Goal: Task Accomplishment & Management: Use online tool/utility

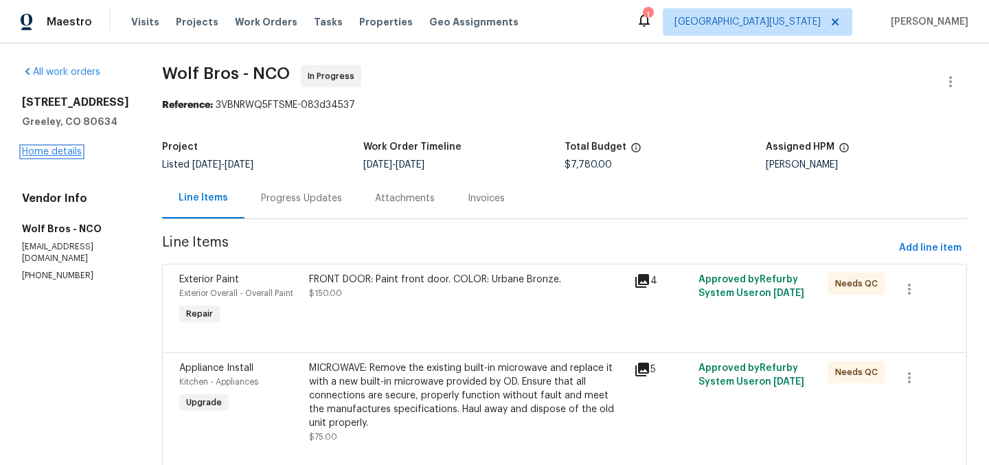
click at [70, 153] on link "Home details" at bounding box center [52, 152] width 60 height 10
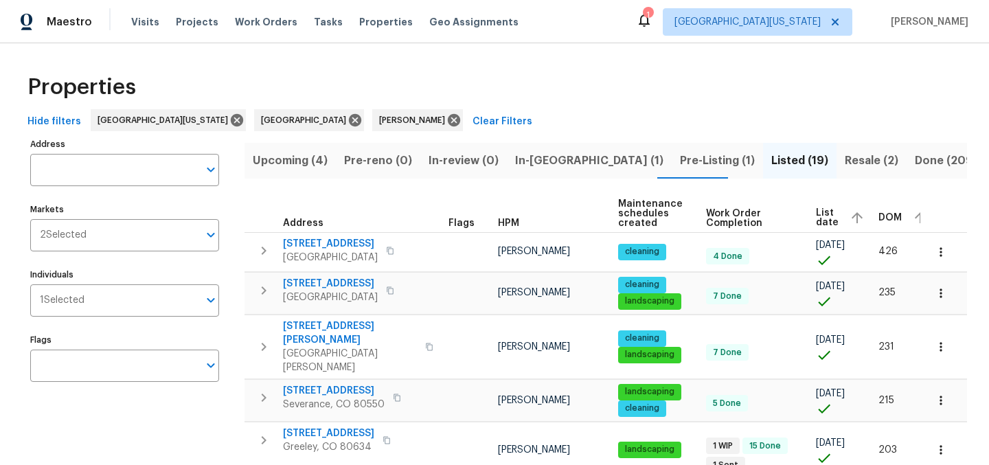
click at [655, 131] on div "Hide filters Northern Colorado Denver John Gonzalez Clear Filters" at bounding box center [494, 121] width 945 height 25
click at [522, 84] on div "Properties" at bounding box center [494, 87] width 945 height 44
click at [680, 161] on span "Pre-Listing (1)" at bounding box center [717, 160] width 75 height 19
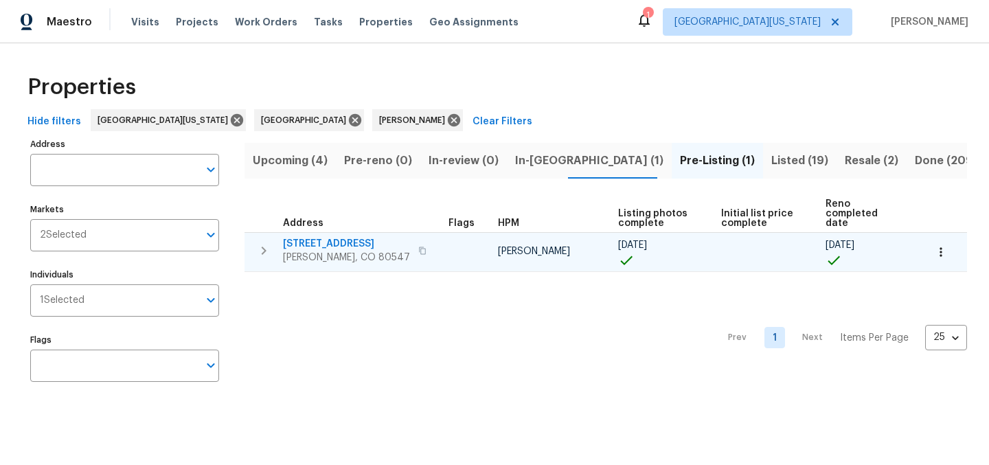
click at [327, 237] on span "5606 Calgary St" at bounding box center [346, 244] width 127 height 14
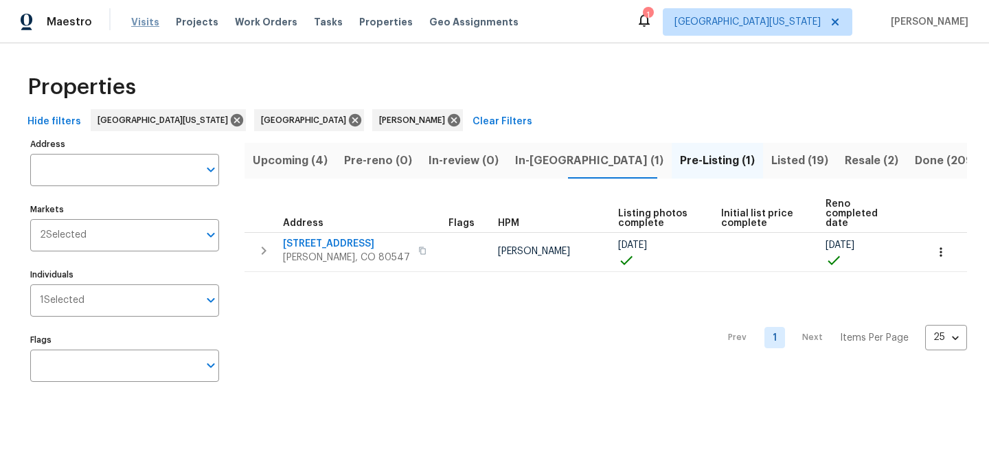
click at [143, 21] on span "Visits" at bounding box center [145, 22] width 28 height 14
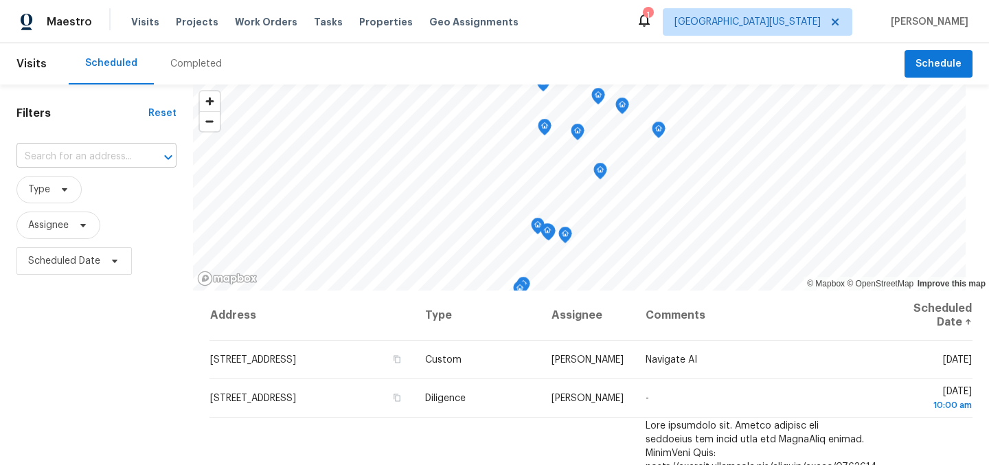
click at [88, 157] on input "text" at bounding box center [77, 156] width 122 height 21
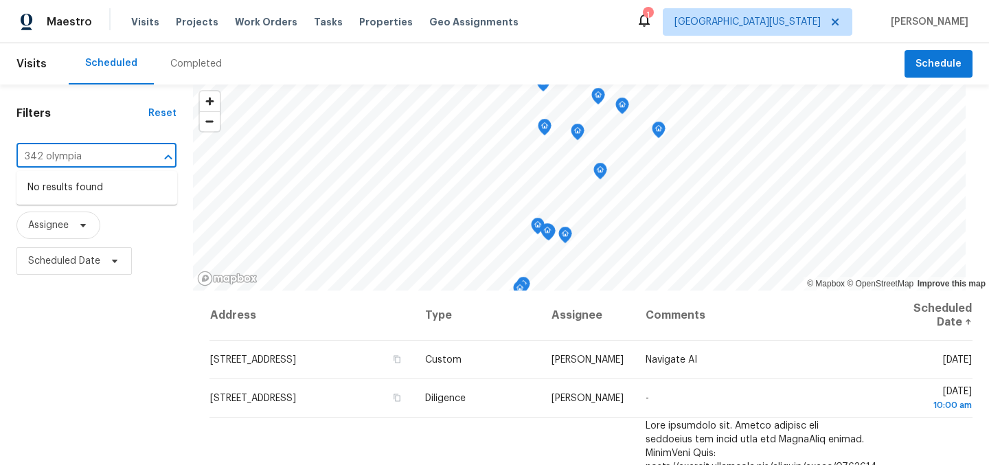
type input "342 olympia"
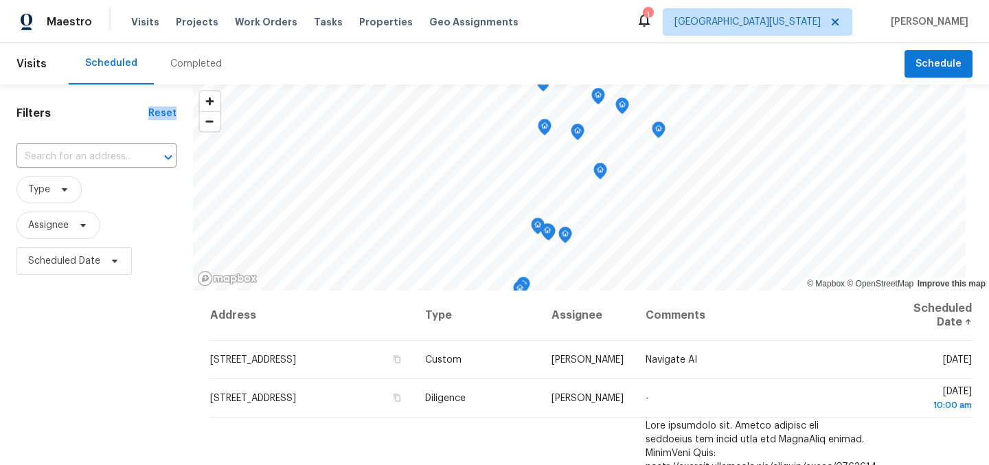
click at [124, 120] on div "Filters Reset ​ Type Assignee Scheduled Date" at bounding box center [96, 373] width 193 height 578
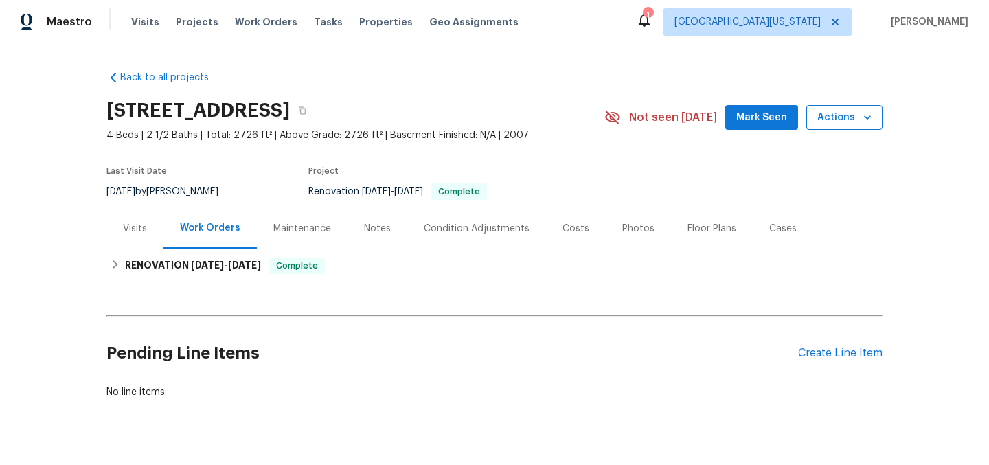
click at [828, 113] on span "Actions" at bounding box center [844, 117] width 54 height 17
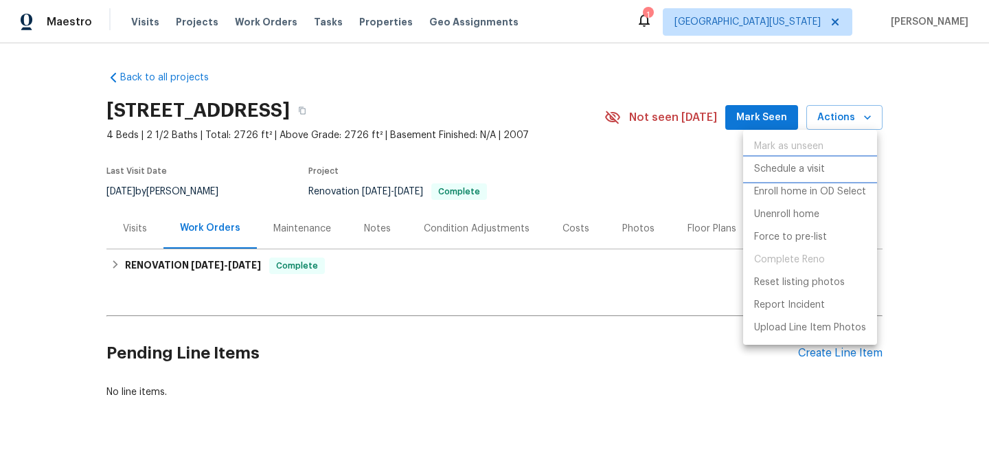
click at [802, 166] on p "Schedule a visit" at bounding box center [789, 169] width 71 height 14
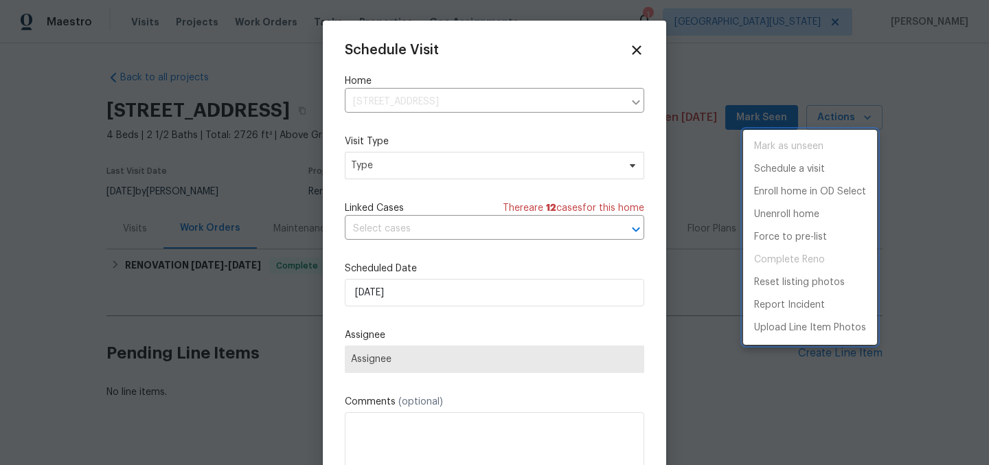
click at [421, 165] on div at bounding box center [494, 232] width 989 height 465
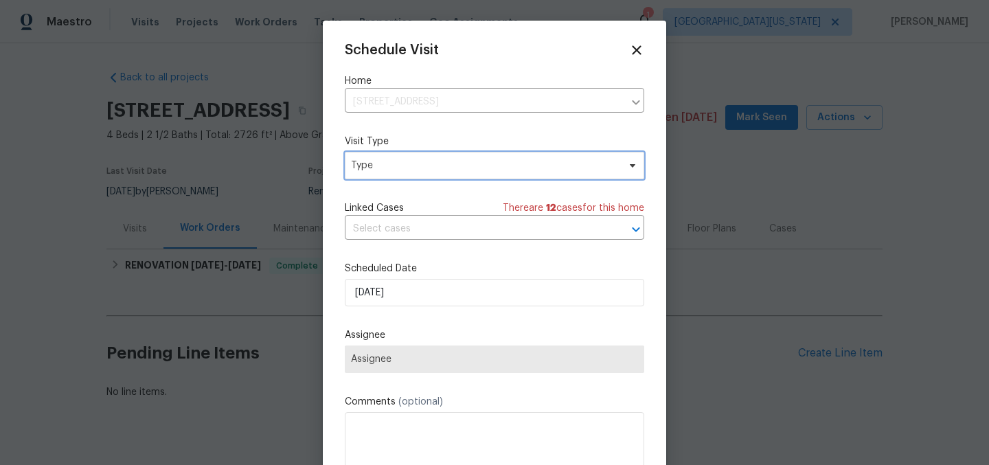
click at [423, 169] on span "Type" at bounding box center [484, 166] width 267 height 14
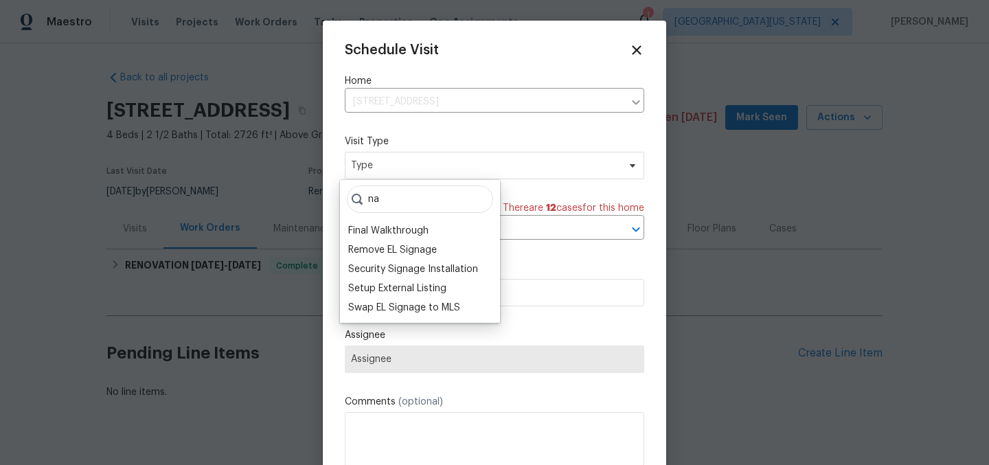
type input "n"
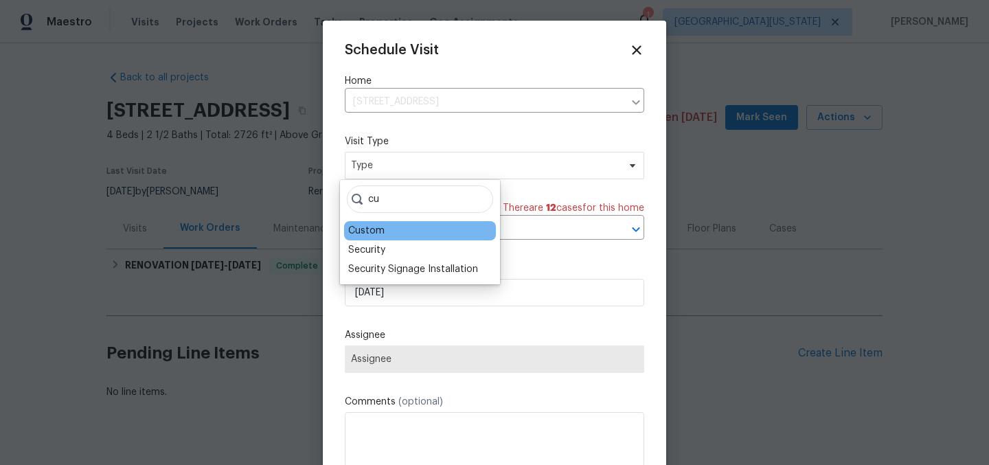
type input "cu"
click at [394, 230] on div "Custom" at bounding box center [420, 230] width 152 height 19
click at [379, 234] on div "Custom" at bounding box center [366, 231] width 36 height 14
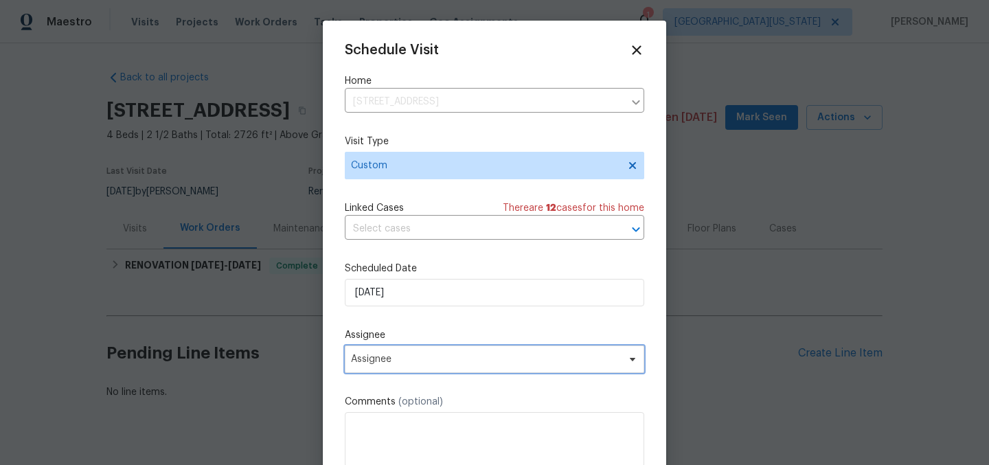
click at [447, 358] on span "Assignee" at bounding box center [485, 359] width 269 height 11
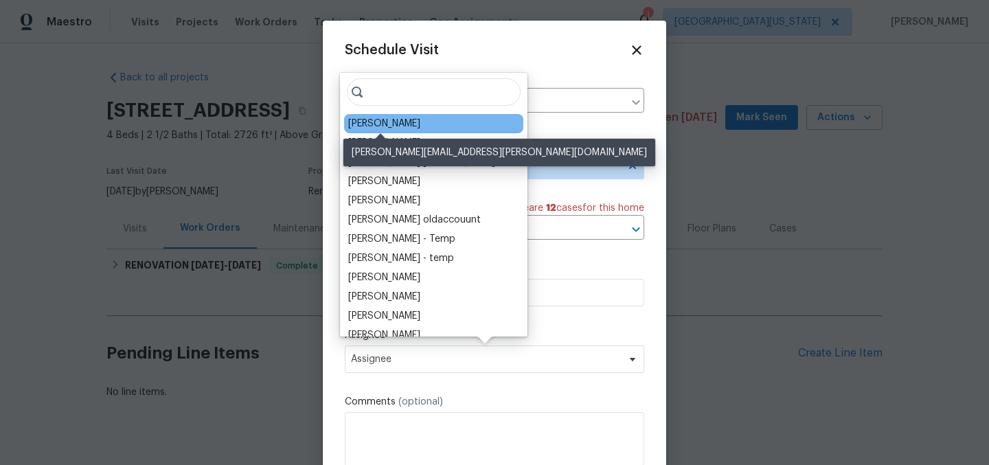
click at [383, 117] on div "[PERSON_NAME]" at bounding box center [384, 124] width 72 height 14
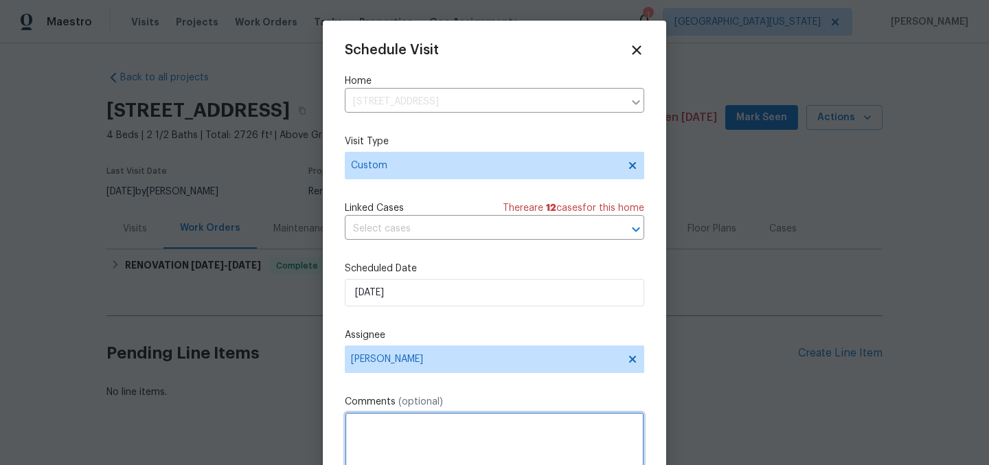
click at [440, 441] on textarea at bounding box center [494, 439] width 299 height 55
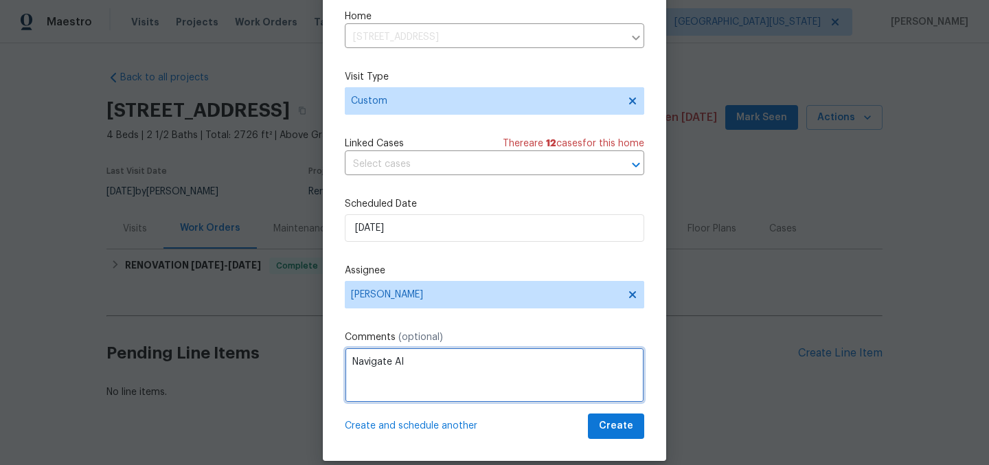
scroll to position [57, 0]
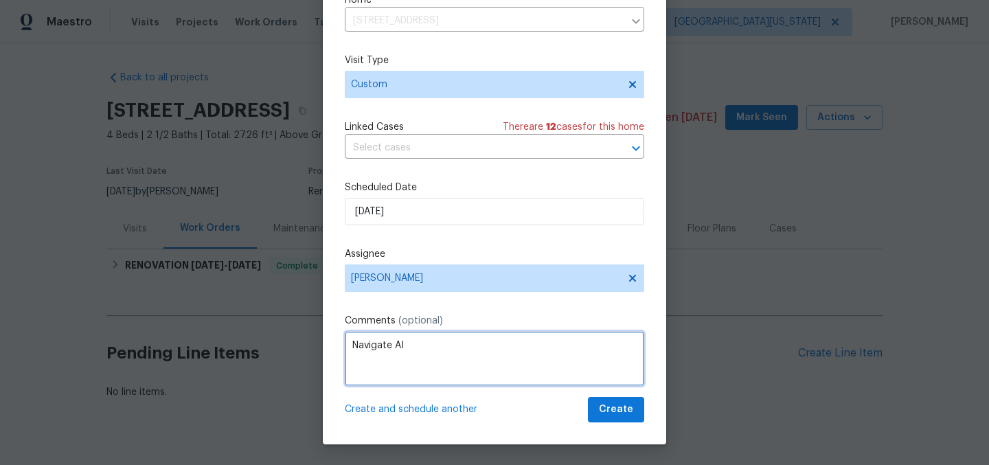
type textarea "Navigate AI"
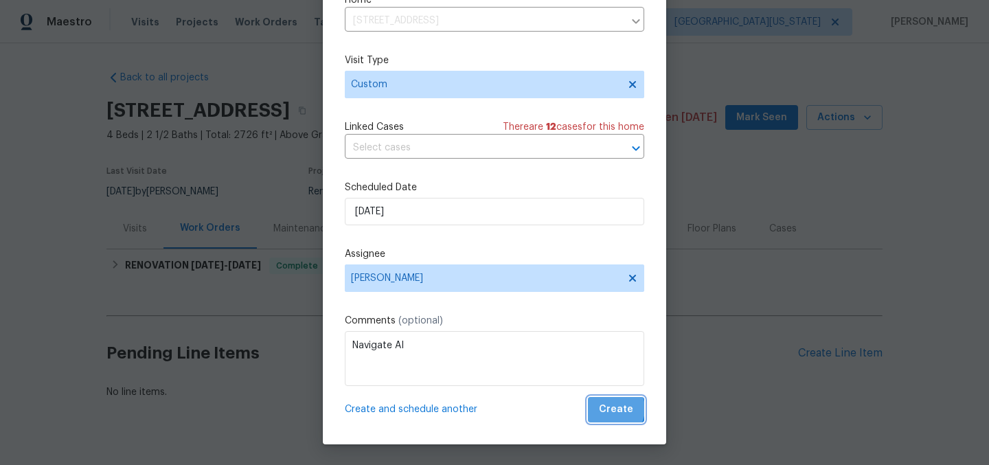
click at [599, 409] on span "Create" at bounding box center [616, 409] width 34 height 17
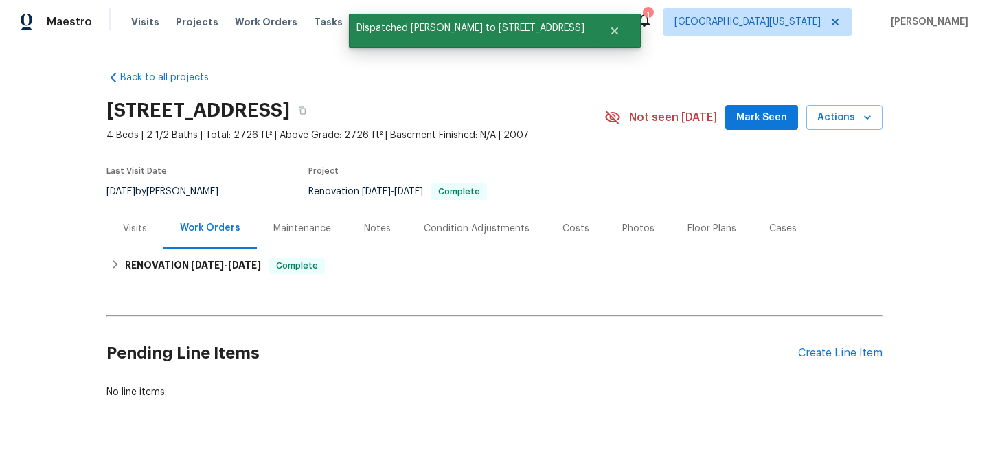
scroll to position [0, 0]
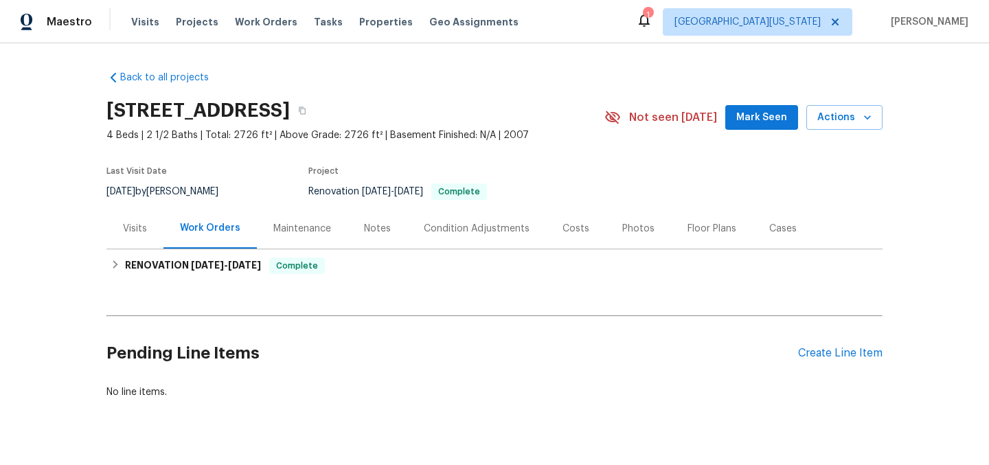
click at [630, 231] on div "Photos" at bounding box center [638, 229] width 32 height 14
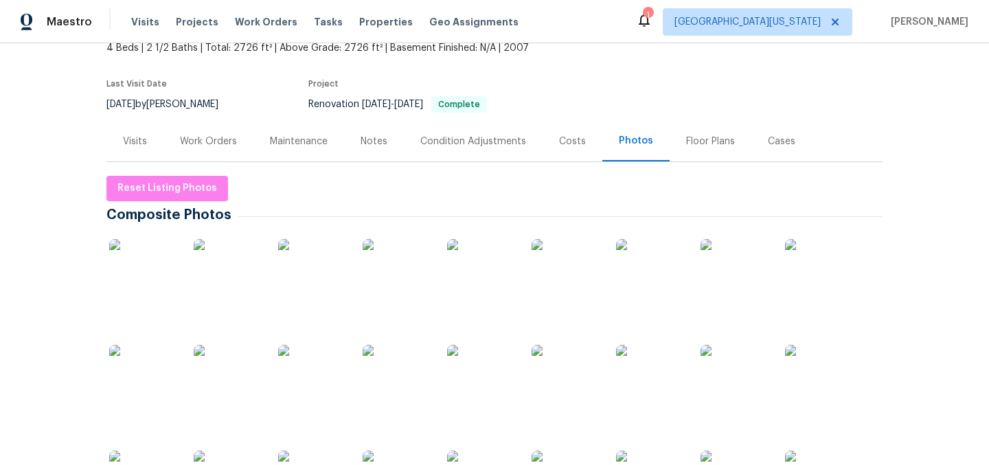
scroll to position [128, 0]
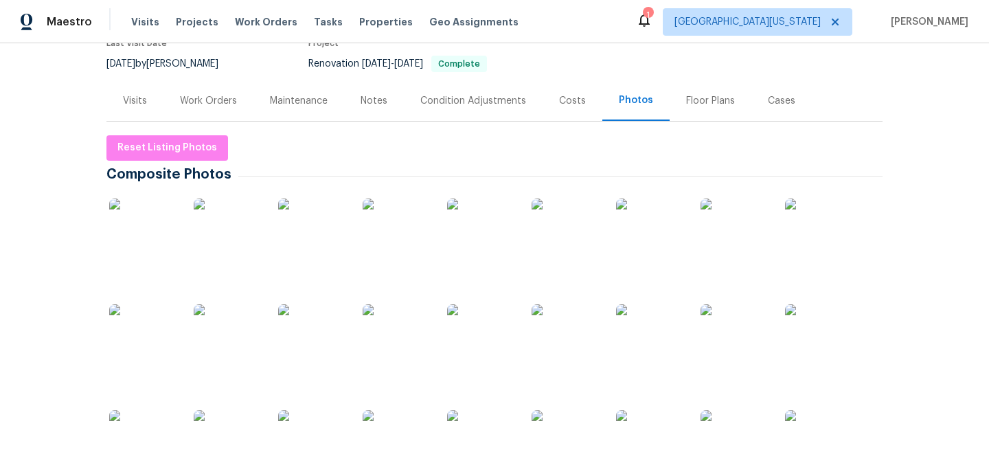
click at [394, 242] on img at bounding box center [397, 233] width 69 height 69
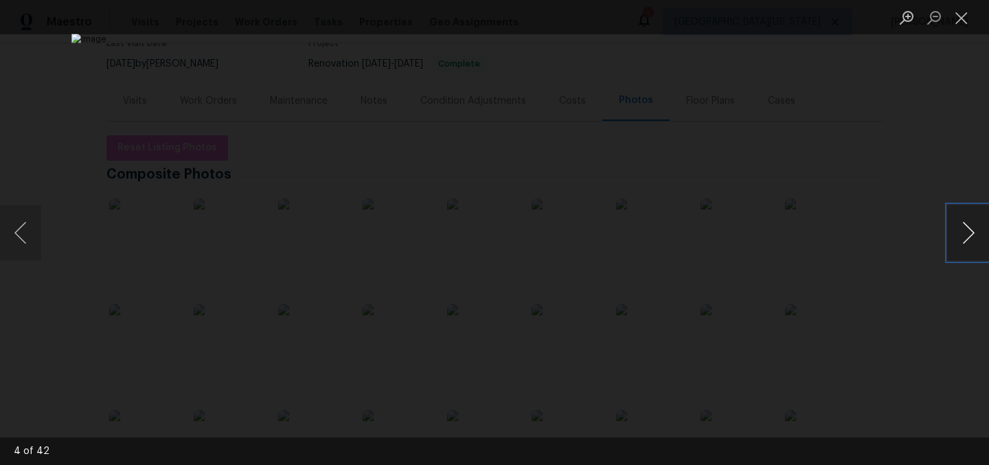
click at [971, 236] on button "Next image" at bounding box center [968, 232] width 41 height 55
click at [971, 235] on button "Next image" at bounding box center [968, 232] width 41 height 55
click at [20, 234] on button "Previous image" at bounding box center [20, 232] width 41 height 55
click at [961, 234] on button "Next image" at bounding box center [968, 232] width 41 height 55
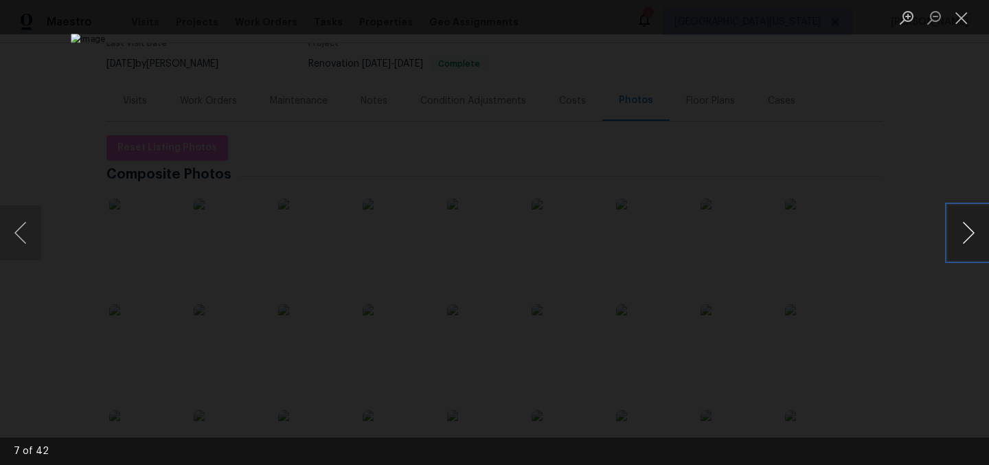
click at [961, 234] on button "Next image" at bounding box center [968, 232] width 41 height 55
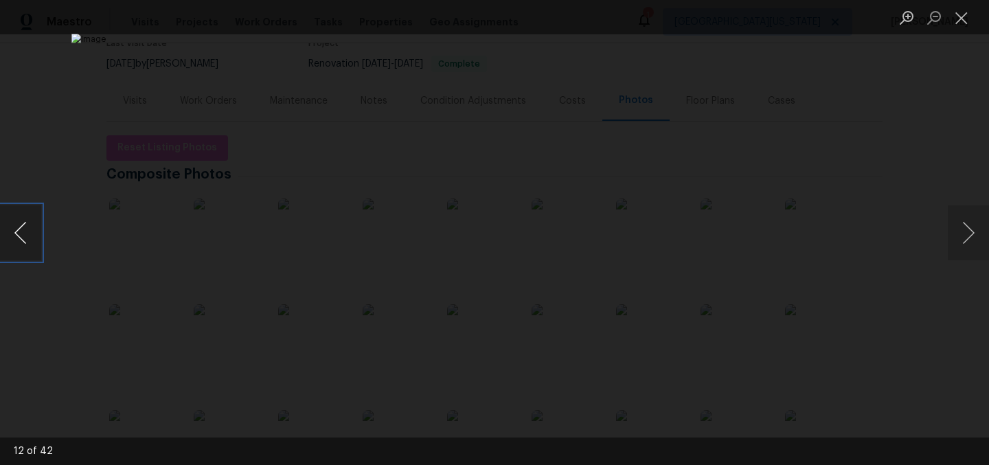
click at [30, 238] on button "Previous image" at bounding box center [20, 232] width 41 height 55
click at [964, 236] on button "Next image" at bounding box center [968, 232] width 41 height 55
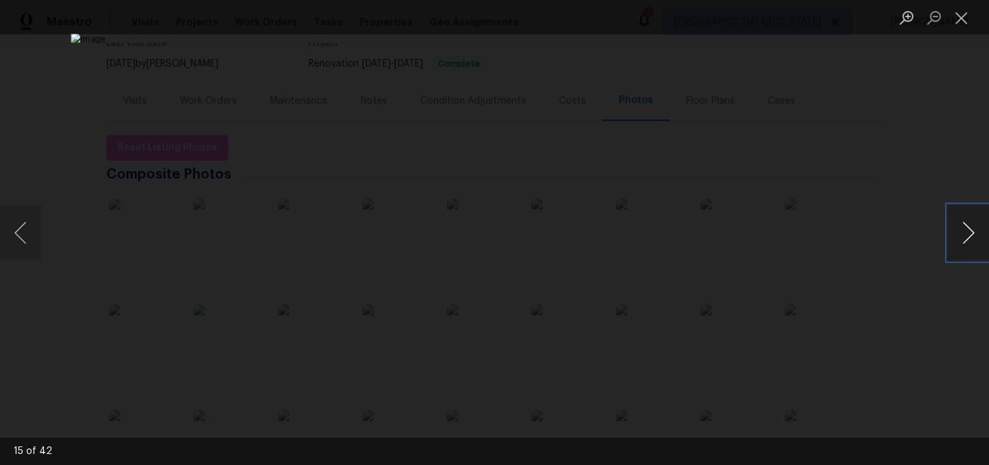
click at [964, 236] on button "Next image" at bounding box center [968, 232] width 41 height 55
click at [962, 239] on button "Next image" at bounding box center [968, 232] width 41 height 55
click at [16, 232] on button "Previous image" at bounding box center [20, 232] width 41 height 55
click at [971, 236] on button "Next image" at bounding box center [968, 232] width 41 height 55
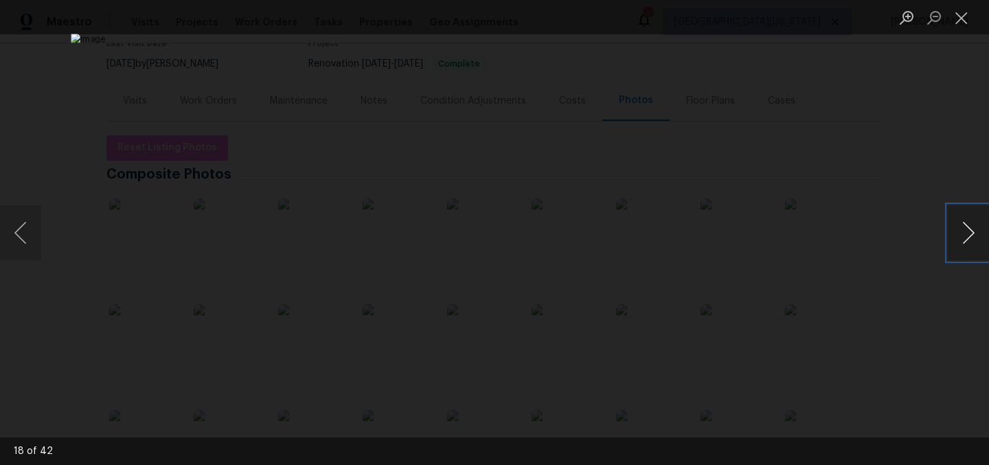
click at [971, 236] on button "Next image" at bounding box center [968, 232] width 41 height 55
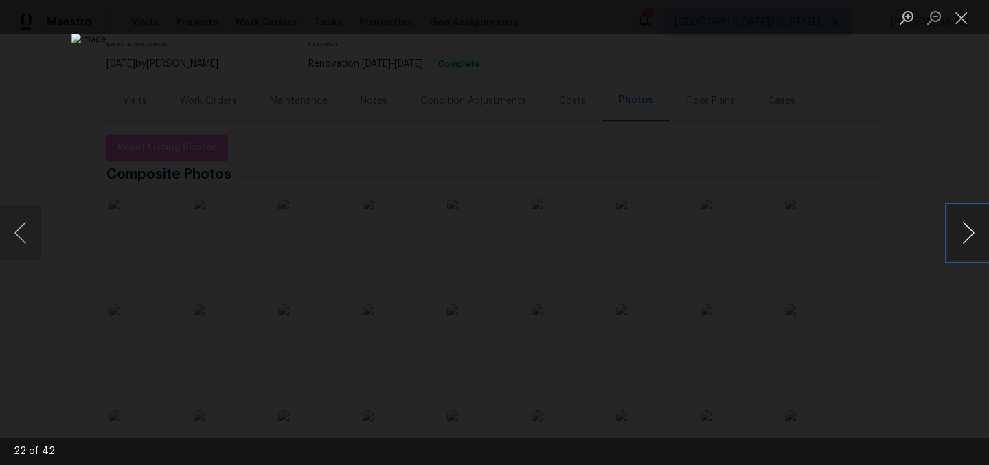
click at [971, 236] on button "Next image" at bounding box center [968, 232] width 41 height 55
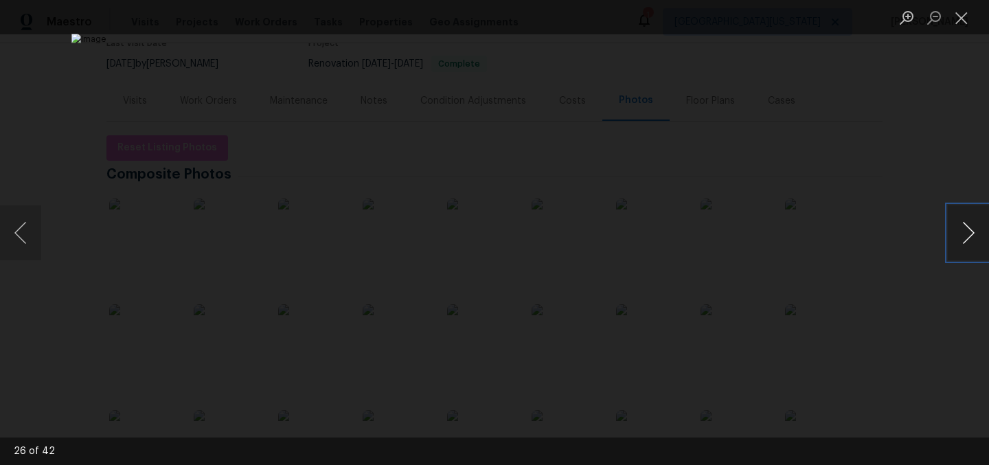
click at [971, 236] on button "Next image" at bounding box center [968, 232] width 41 height 55
click at [979, 240] on button "Next image" at bounding box center [968, 232] width 41 height 55
click at [968, 237] on button "Next image" at bounding box center [968, 232] width 41 height 55
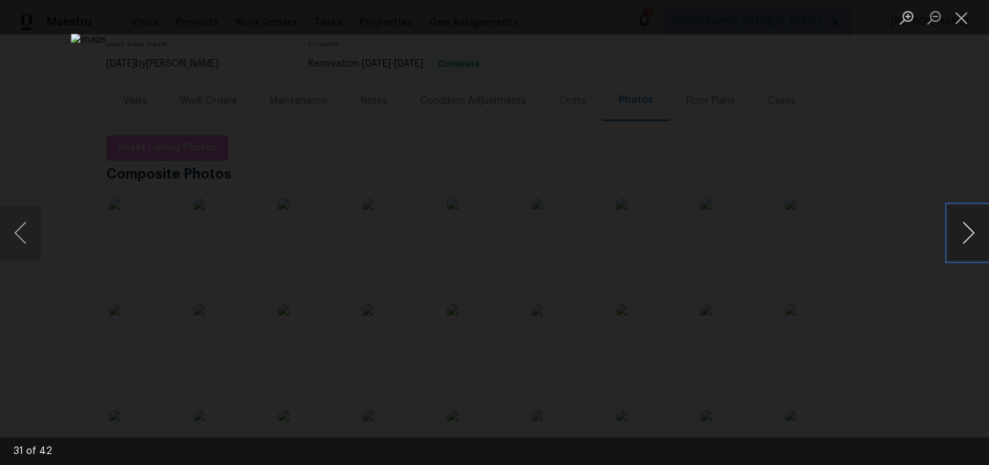
click at [968, 237] on button "Next image" at bounding box center [968, 232] width 41 height 55
click at [962, 235] on button "Next image" at bounding box center [968, 232] width 41 height 55
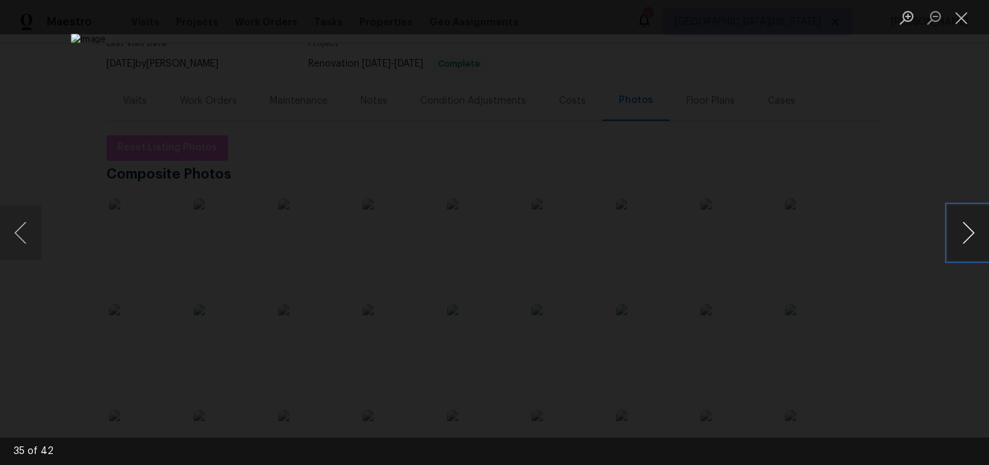
click at [962, 235] on button "Next image" at bounding box center [968, 232] width 41 height 55
click at [962, 238] on button "Next image" at bounding box center [968, 232] width 41 height 55
click at [38, 230] on button "Previous image" at bounding box center [20, 232] width 41 height 55
click at [975, 235] on button "Next image" at bounding box center [968, 232] width 41 height 55
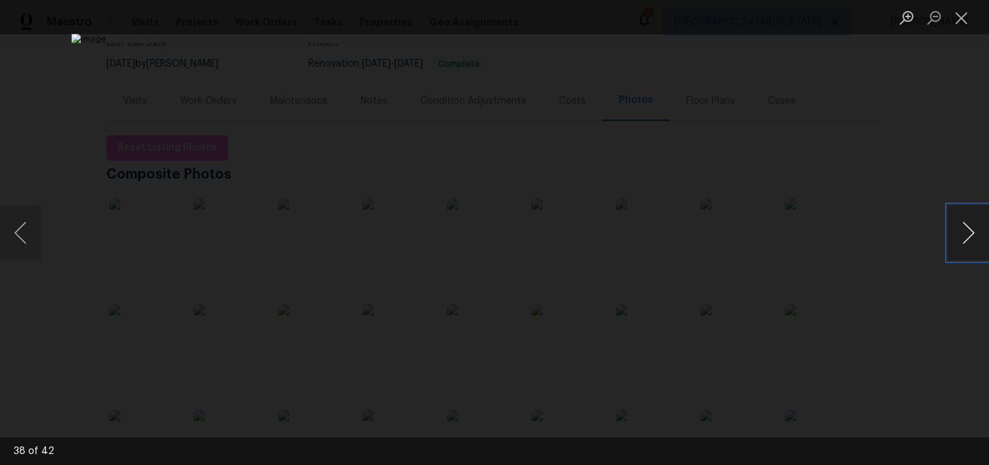
click at [975, 235] on button "Next image" at bounding box center [968, 232] width 41 height 55
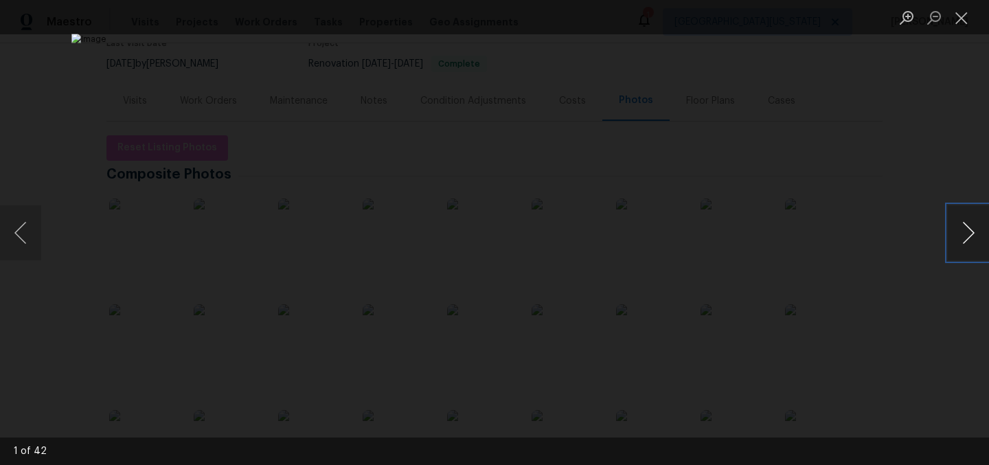
click at [975, 235] on button "Next image" at bounding box center [968, 232] width 41 height 55
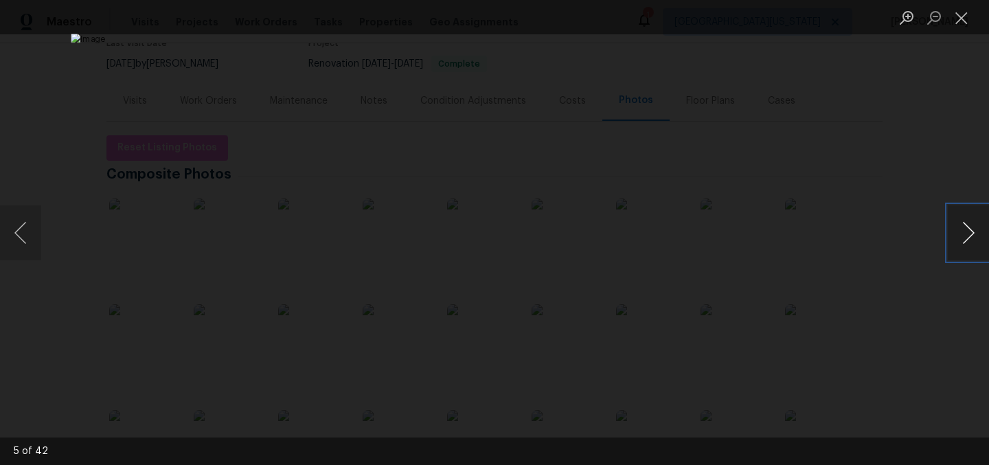
click at [977, 238] on button "Next image" at bounding box center [968, 232] width 41 height 55
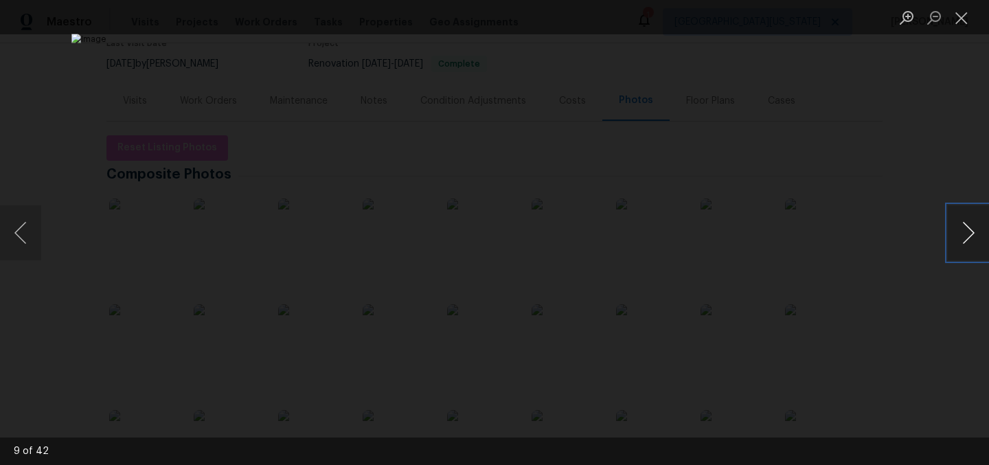
click at [977, 238] on button "Next image" at bounding box center [968, 232] width 41 height 55
click at [960, 234] on button "Next image" at bounding box center [968, 232] width 41 height 55
click at [960, 27] on button "Close lightbox" at bounding box center [961, 17] width 27 height 24
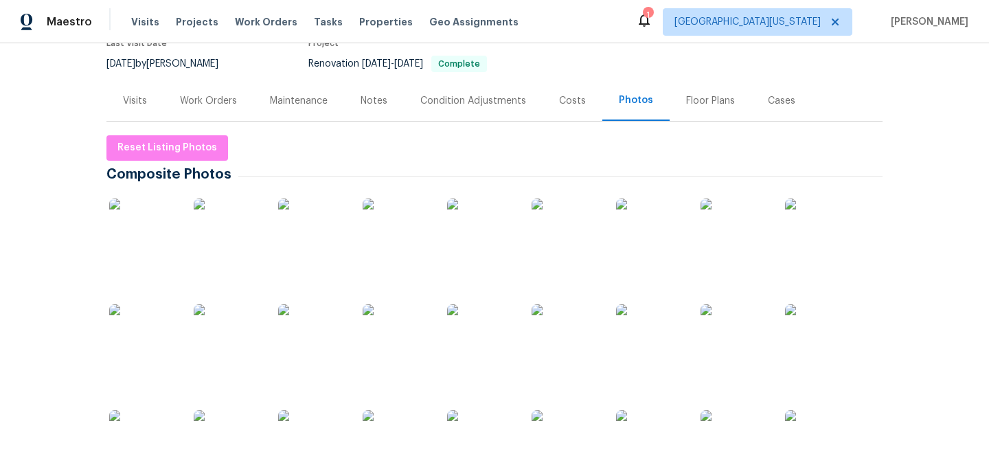
click at [618, 73] on section "5606 Calgary St, Timnath, CO 80547 4 Beds | 2 1/2 Baths | Total: 2726 ft² | Abo…" at bounding box center [494, 22] width 776 height 115
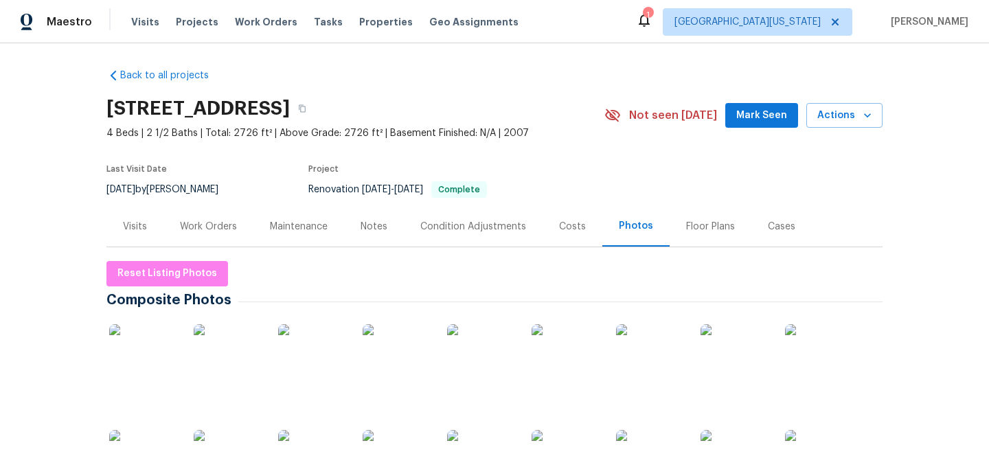
scroll to position [0, 0]
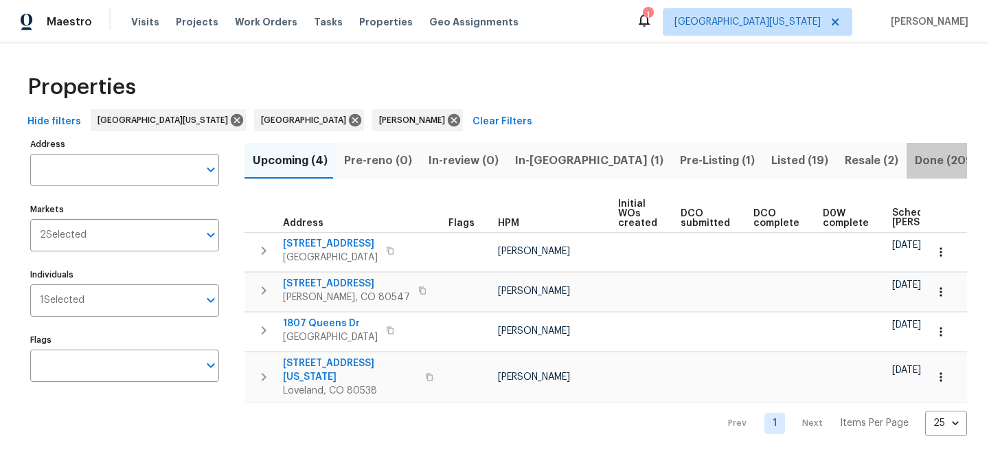
click at [915, 159] on span "Done (209)" at bounding box center [946, 160] width 63 height 19
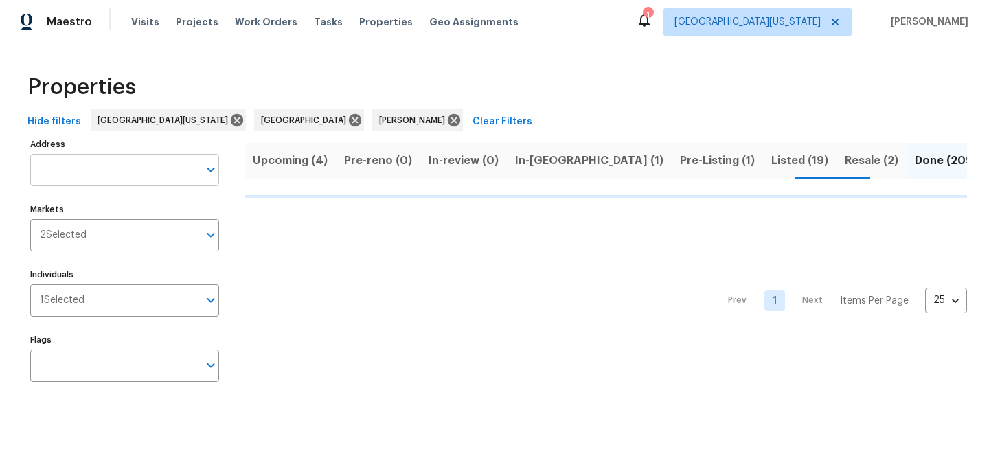
click at [103, 172] on input "Address" at bounding box center [114, 170] width 168 height 32
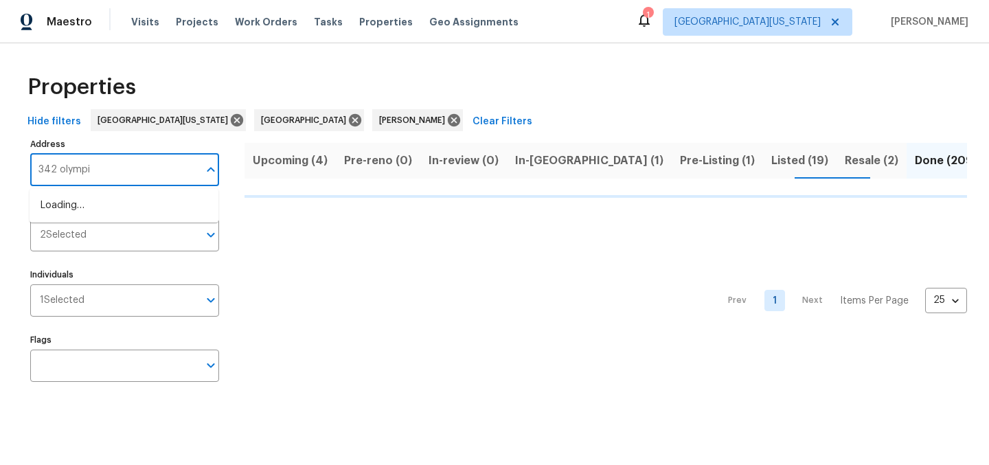
type input "342 olympia"
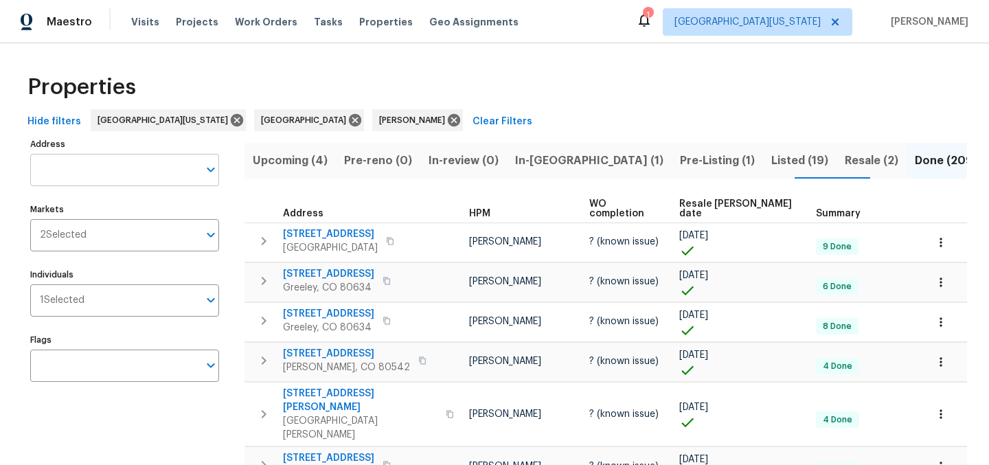
click at [87, 173] on input "Address" at bounding box center [114, 170] width 168 height 32
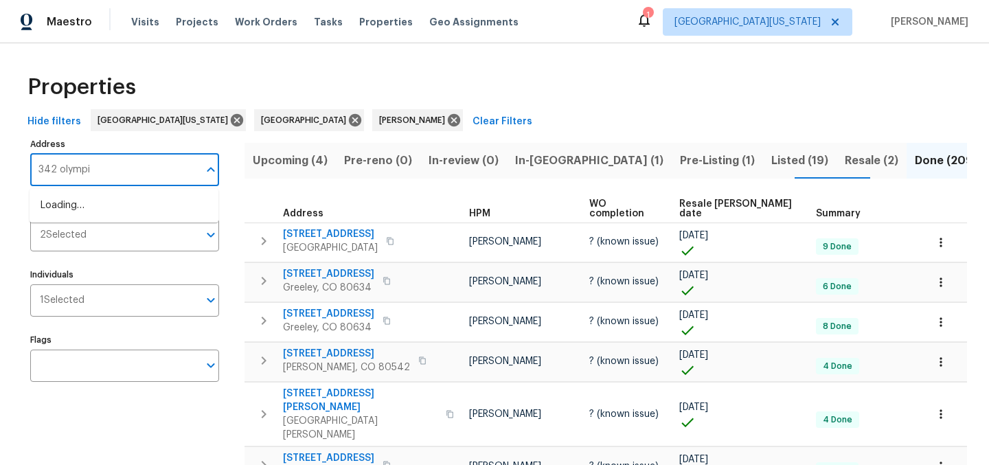
type input "342 olympia"
click at [67, 217] on li "[STREET_ADDRESS]" at bounding box center [124, 205] width 189 height 23
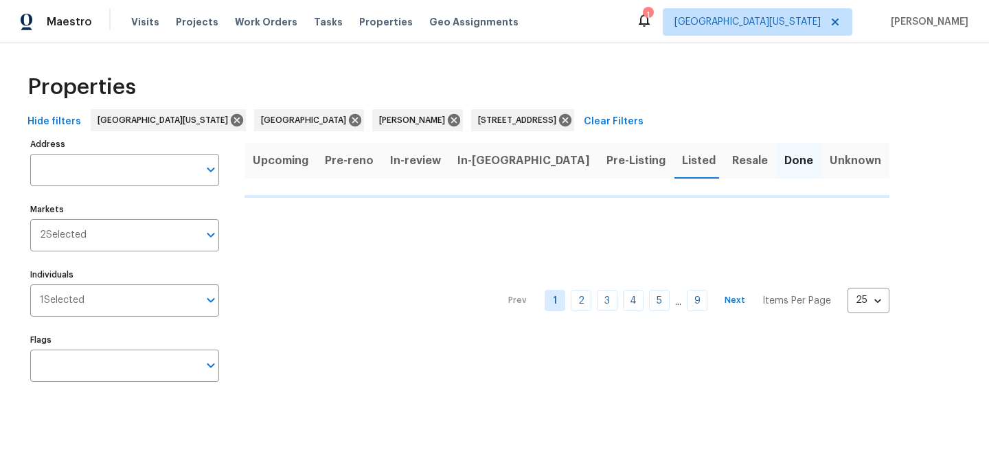
type input "[STREET_ADDRESS]"
